Goal: Find specific page/section: Find specific page/section

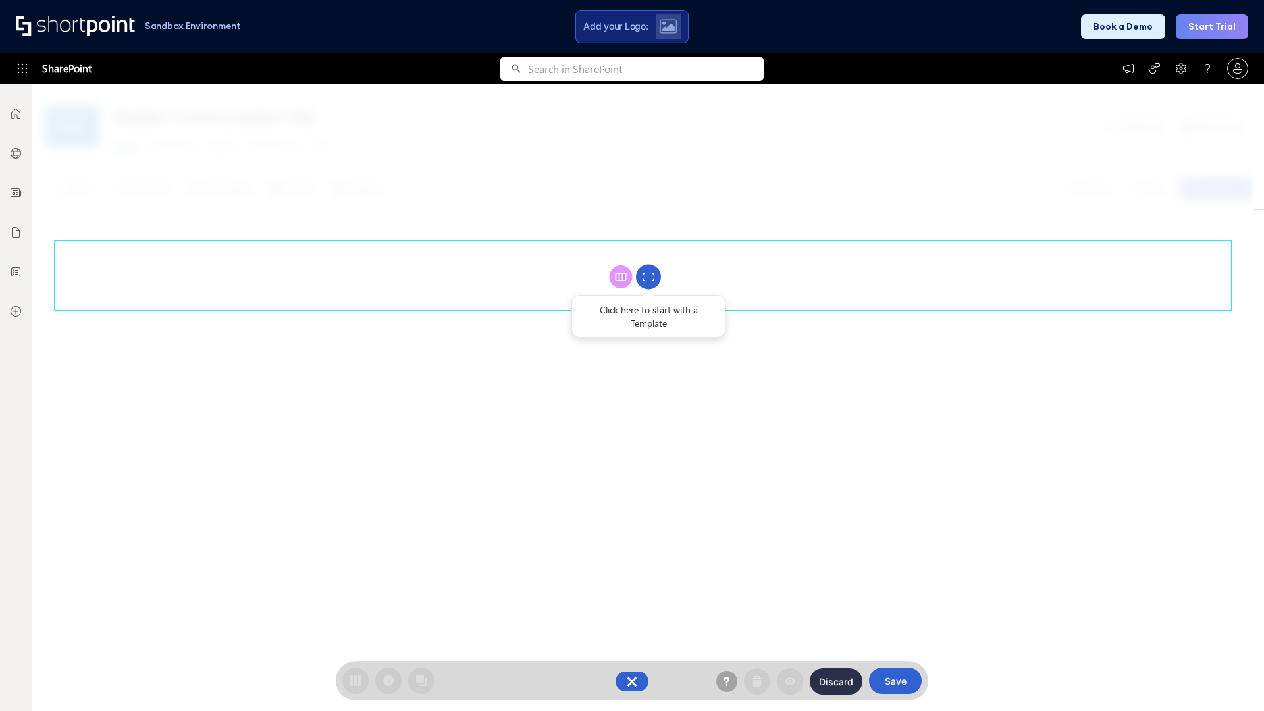
click at [649, 277] on circle at bounding box center [648, 277] width 25 height 25
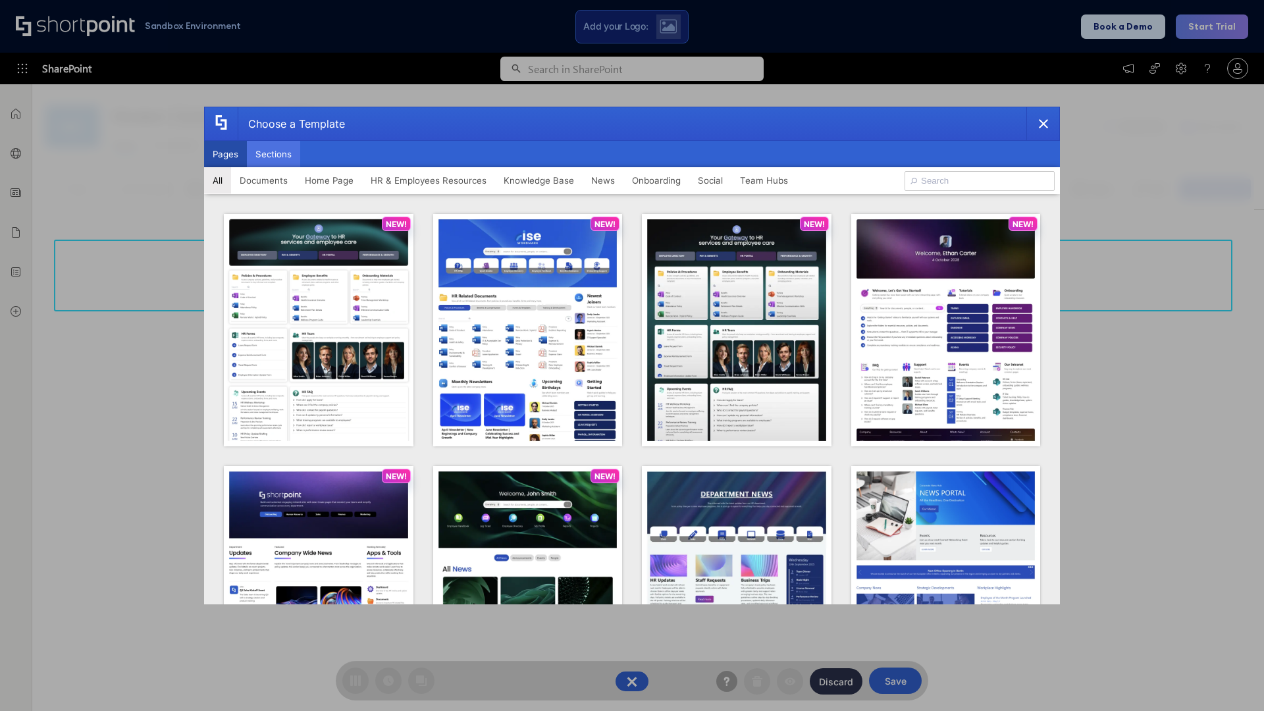
click at [273, 154] on button "Sections" at bounding box center [273, 154] width 53 height 26
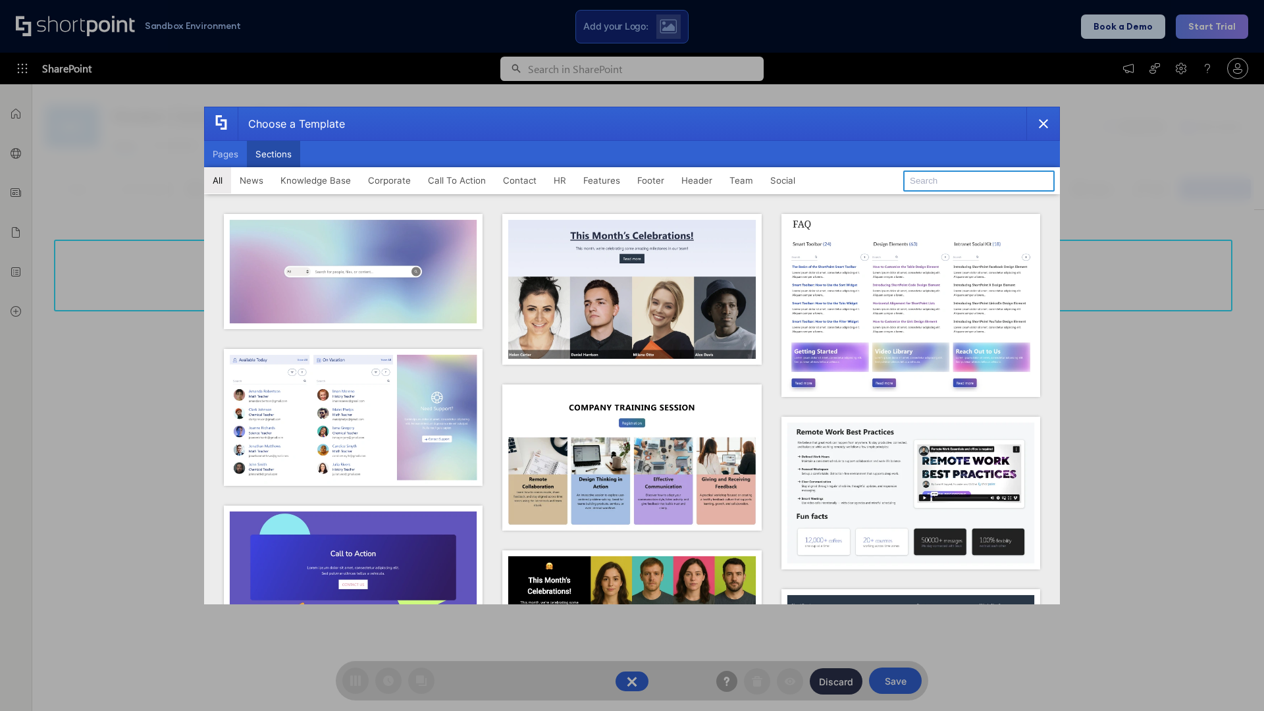
type input "Team Dashboard 1"
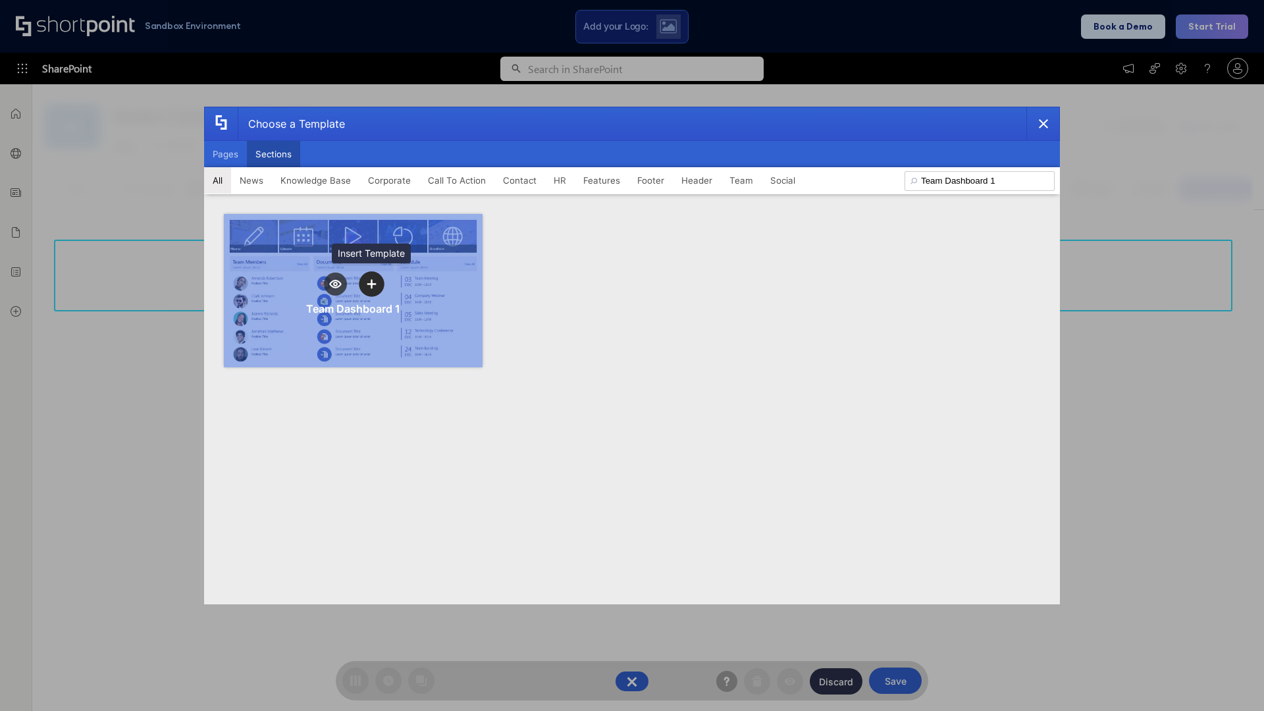
click at [371, 284] on icon "template selector" at bounding box center [371, 283] width 9 height 9
